Goal: Transaction & Acquisition: Purchase product/service

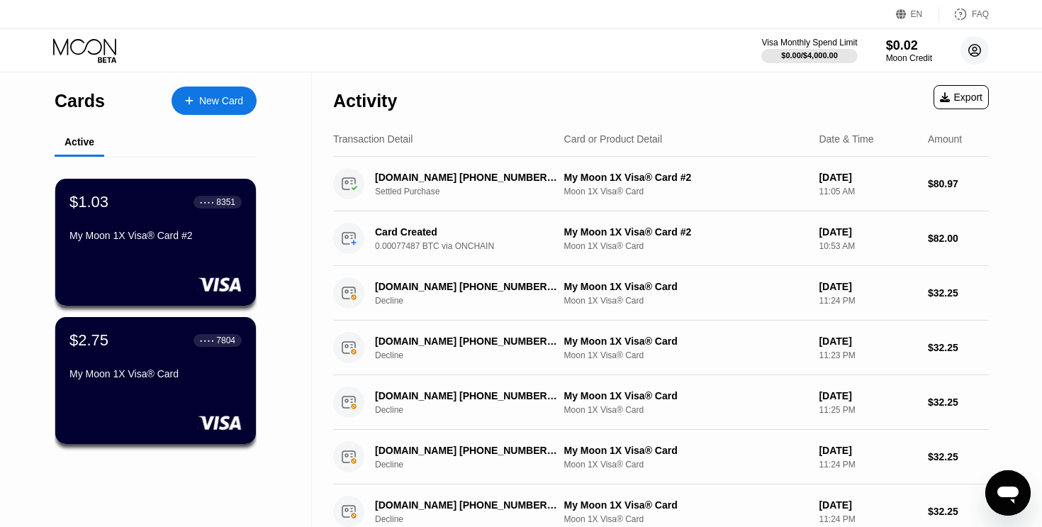
click at [975, 53] on circle at bounding box center [975, 50] width 28 height 28
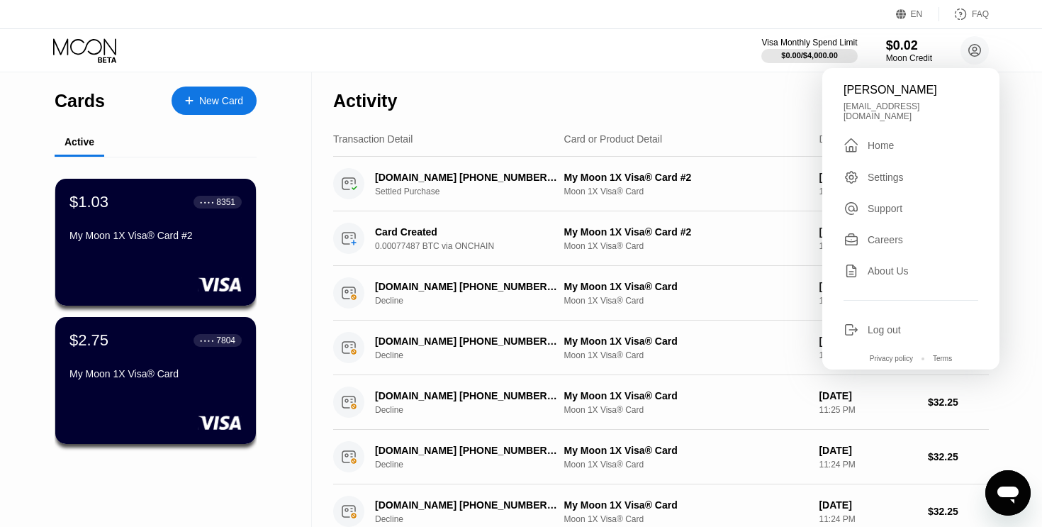
click at [885, 324] on div "Log out" at bounding box center [884, 329] width 33 height 11
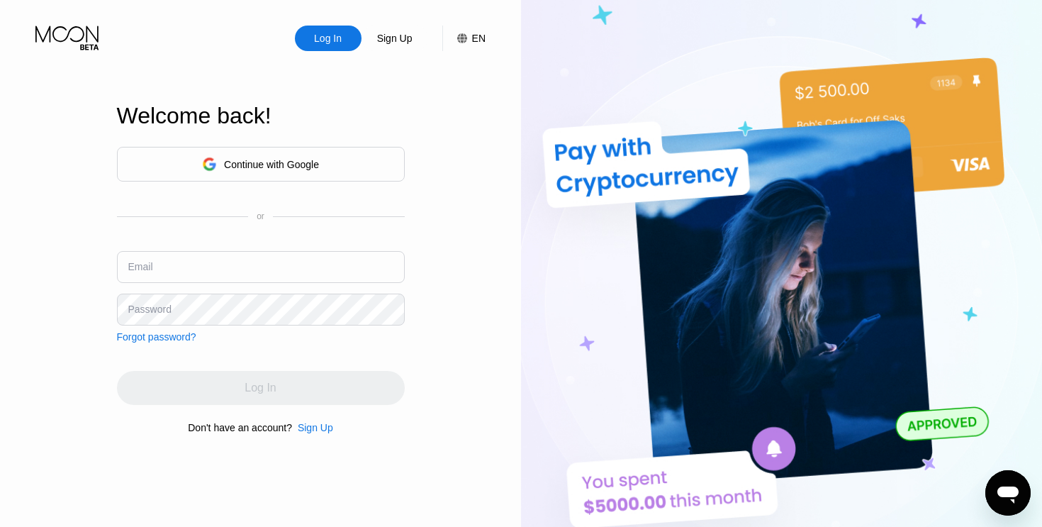
click at [267, 156] on div "Continue with Google" at bounding box center [260, 164] width 117 height 22
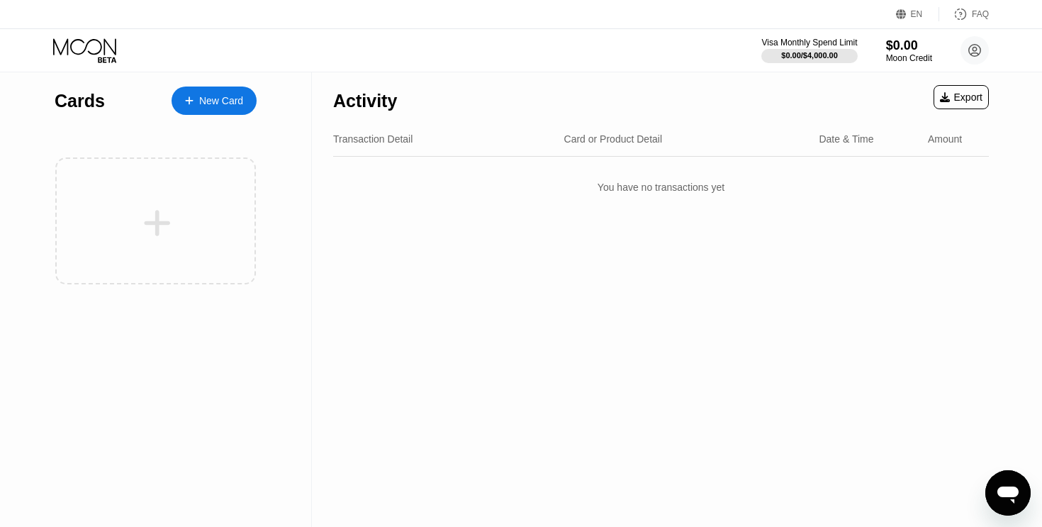
click at [216, 95] on div "New Card" at bounding box center [221, 101] width 44 height 12
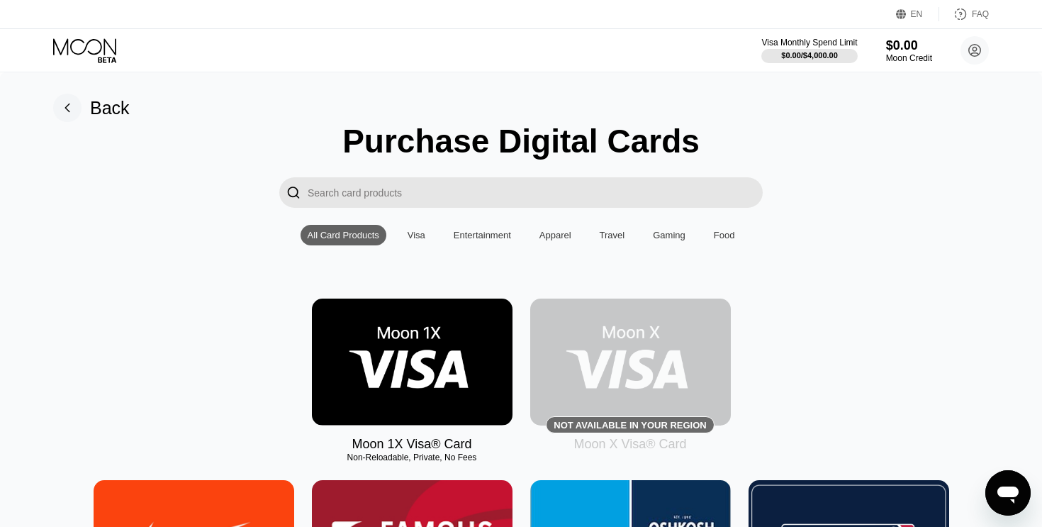
click at [476, 194] on input "Search card products" at bounding box center [535, 192] width 455 height 30
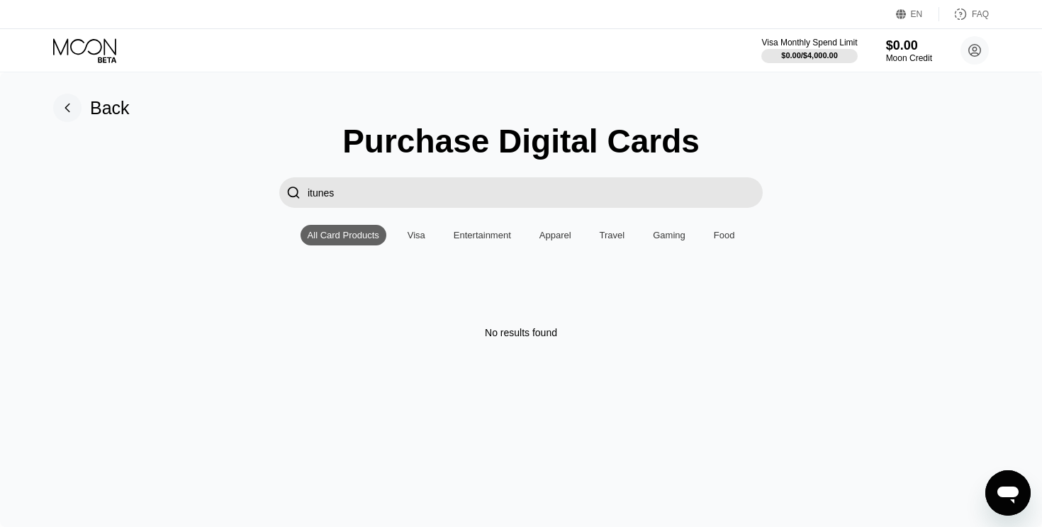
click at [477, 196] on input "itunes" at bounding box center [535, 192] width 455 height 30
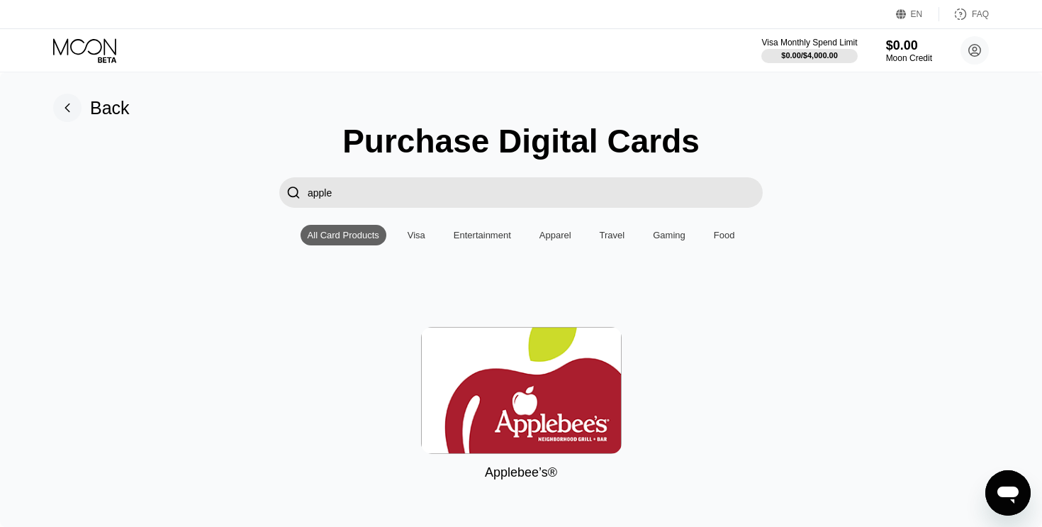
type input "apple"
click at [388, 194] on input "apple" at bounding box center [535, 192] width 455 height 30
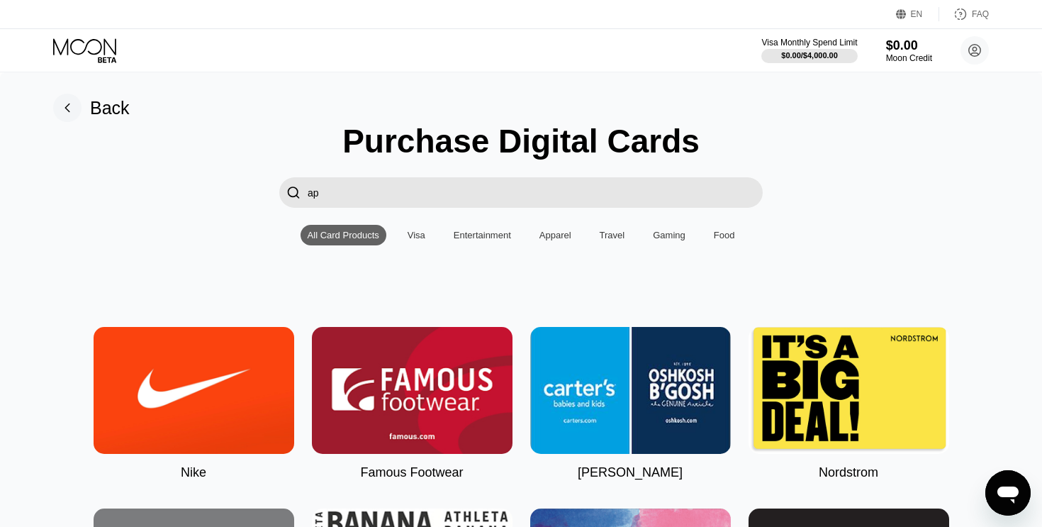
type input "a"
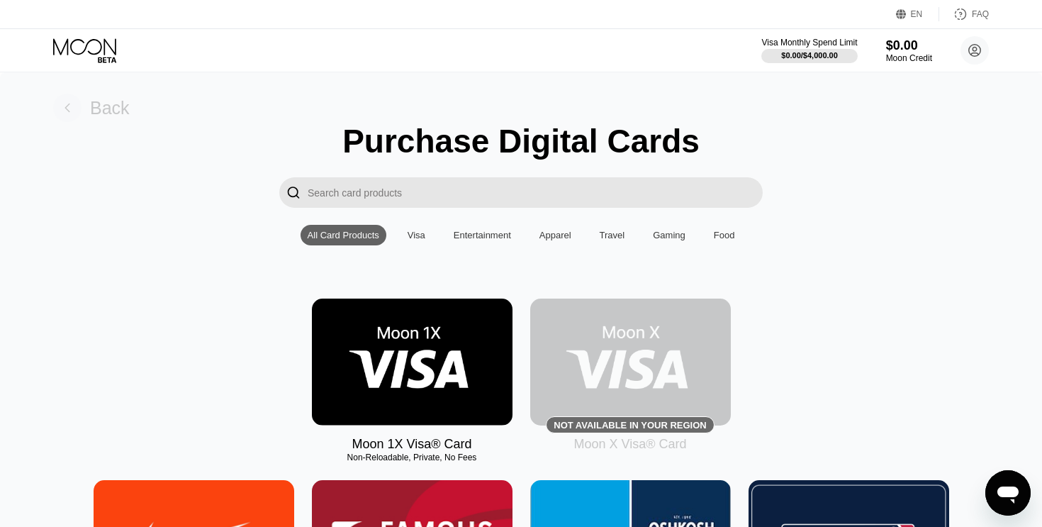
click at [108, 109] on div "Back" at bounding box center [110, 108] width 40 height 21
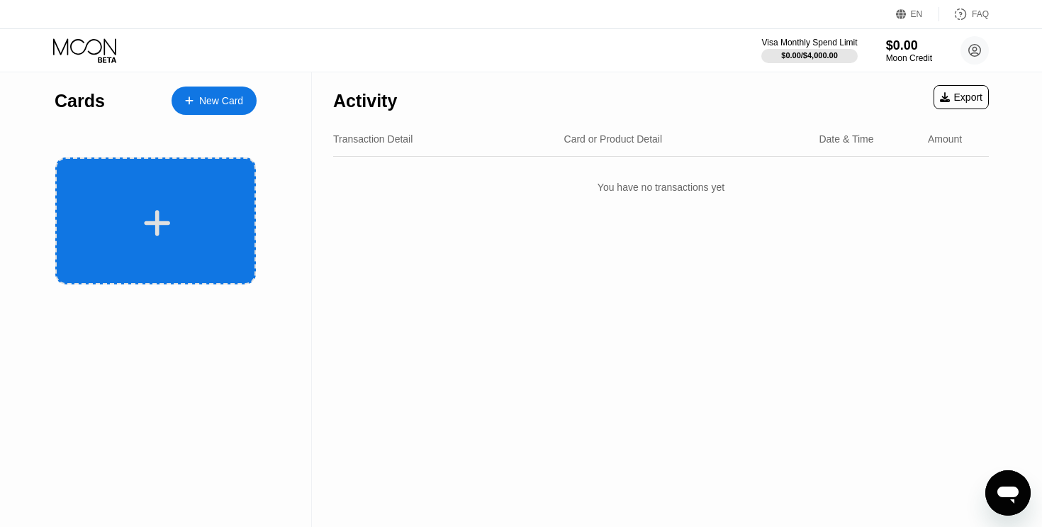
click at [186, 222] on div at bounding box center [157, 223] width 176 height 32
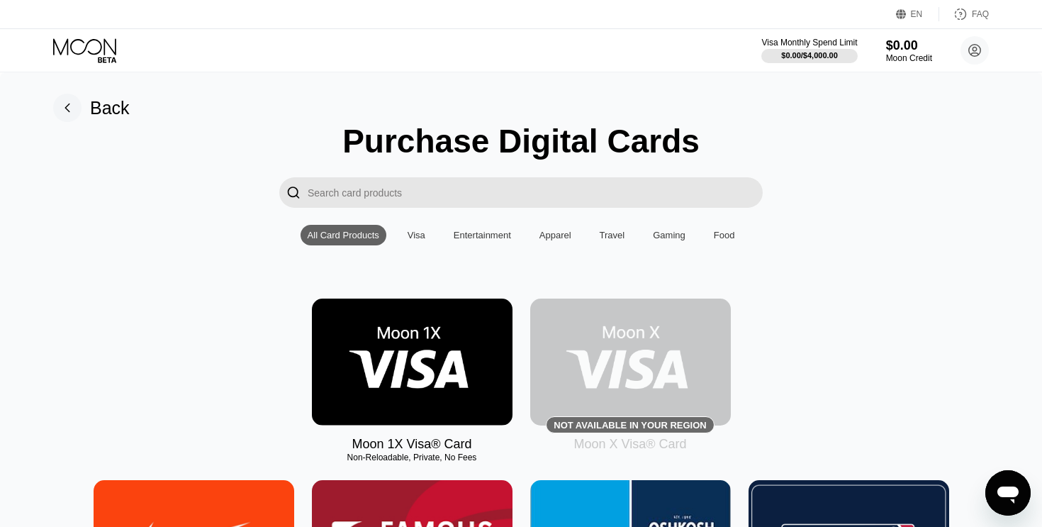
click at [410, 191] on input "Search card products" at bounding box center [535, 192] width 455 height 30
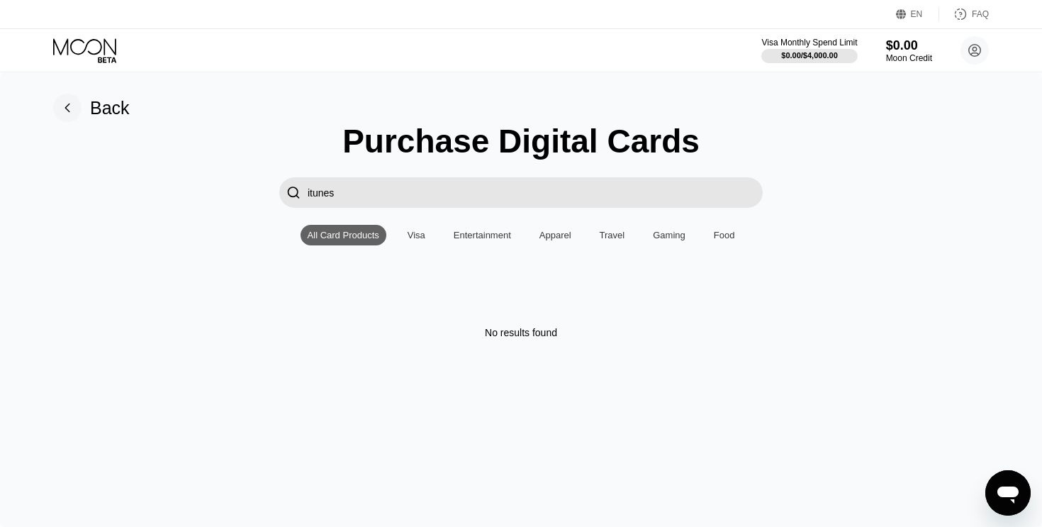
type input "itunes"
